Goal: Check status

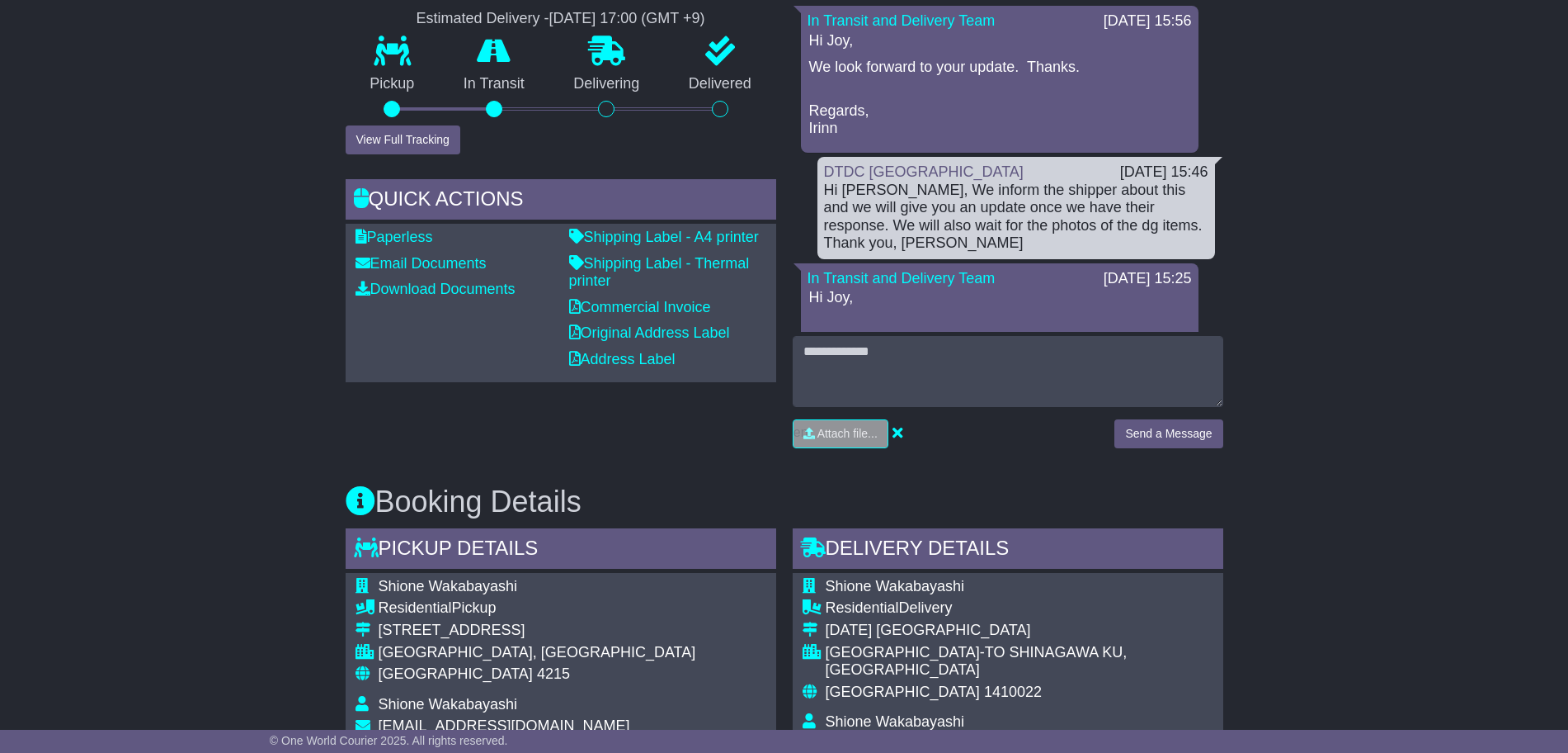
scroll to position [1032, 0]
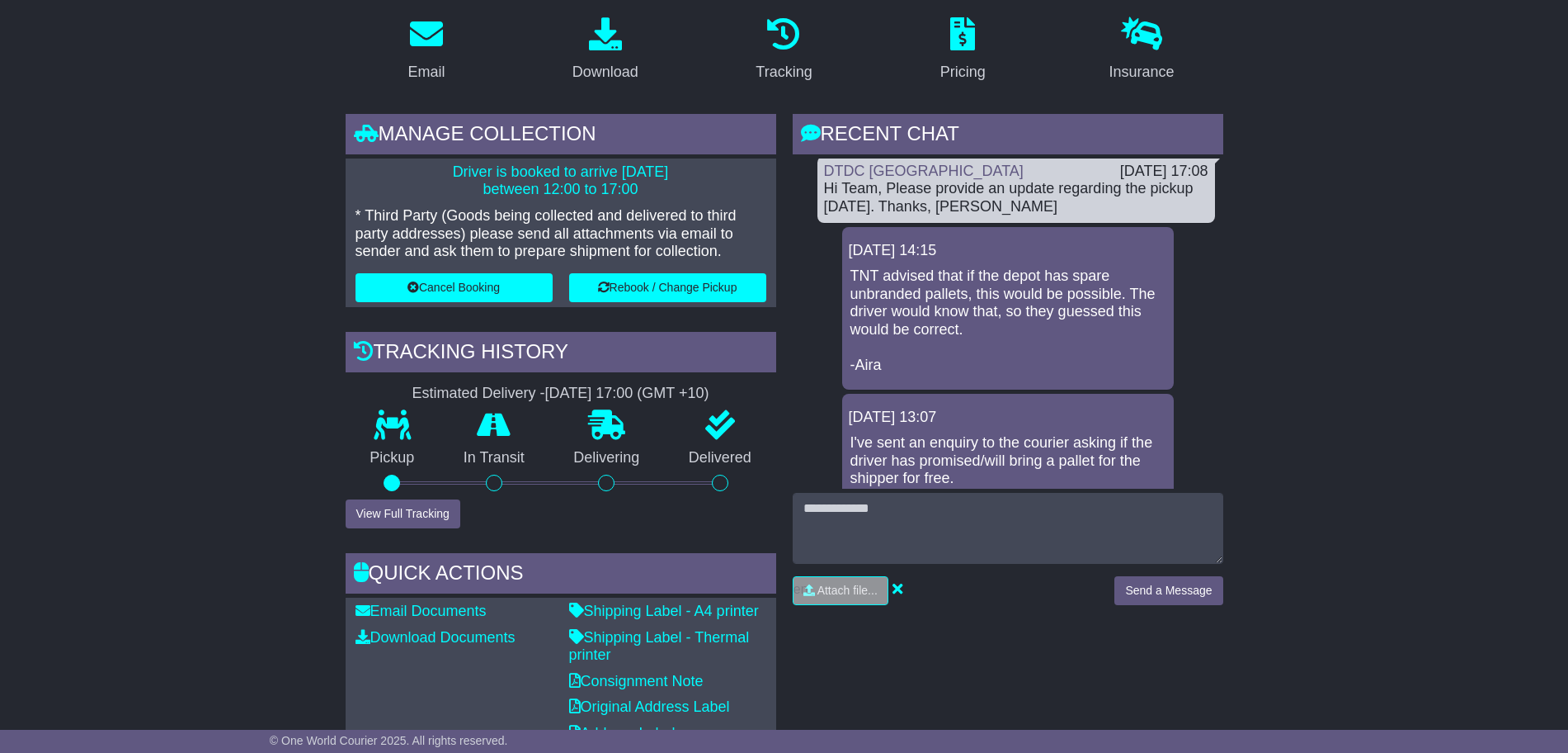
scroll to position [172, 0]
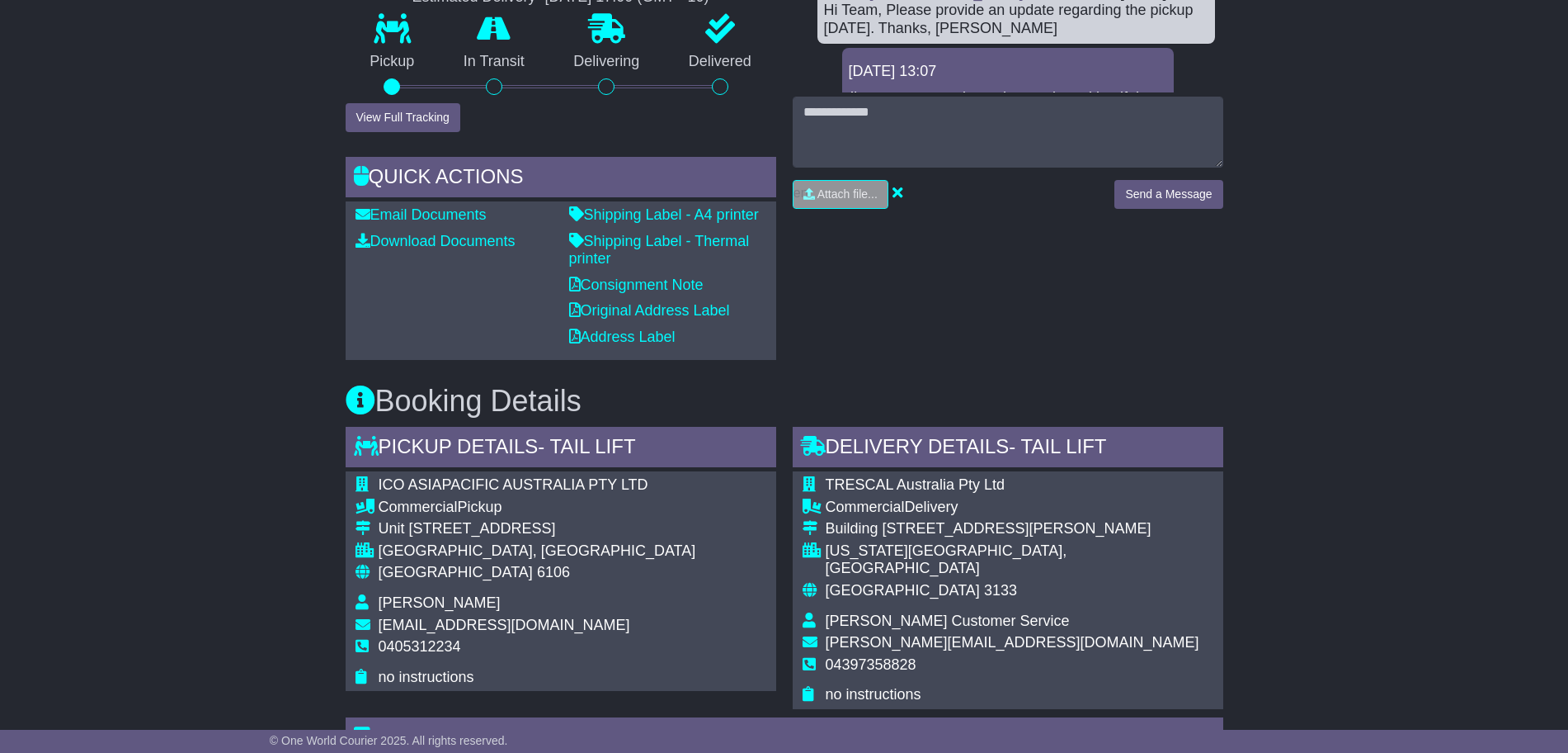
scroll to position [722, 0]
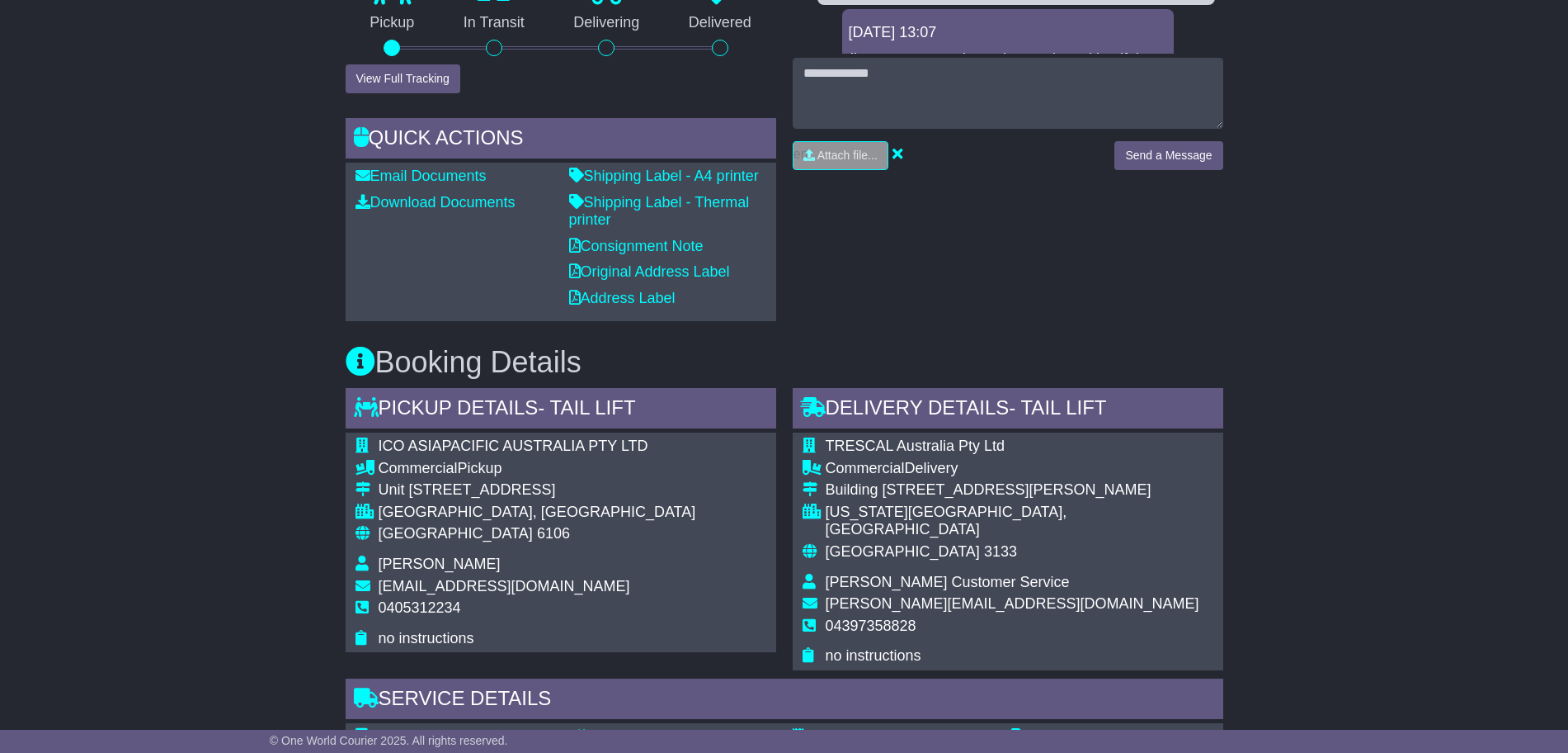
click at [455, 508] on div "[GEOGRAPHIC_DATA], [GEOGRAPHIC_DATA]" at bounding box center [537, 512] width 317 height 18
copy tbody "[GEOGRAPHIC_DATA], [GEOGRAPHIC_DATA]"
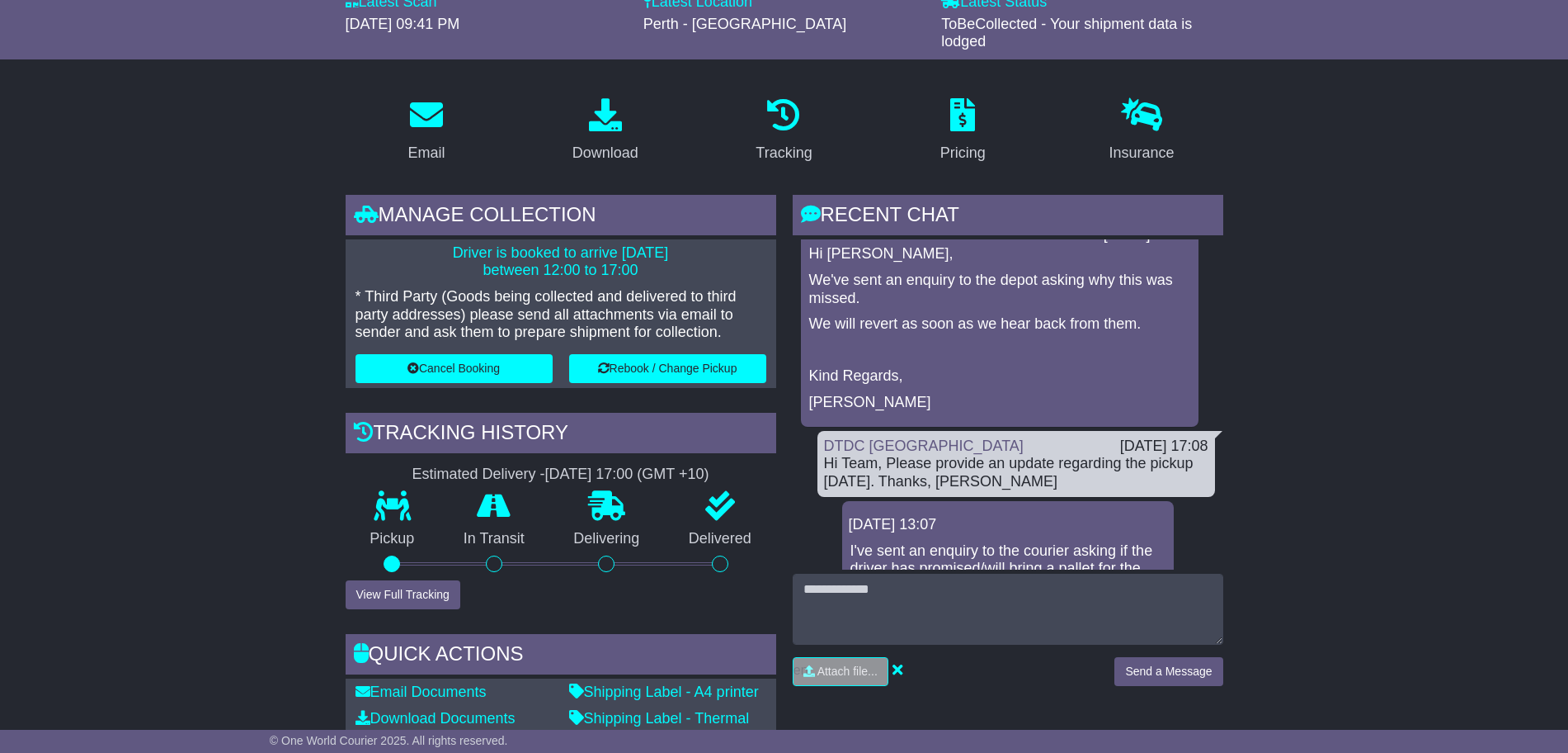
scroll to position [0, 0]
